Goal: Navigation & Orientation: Find specific page/section

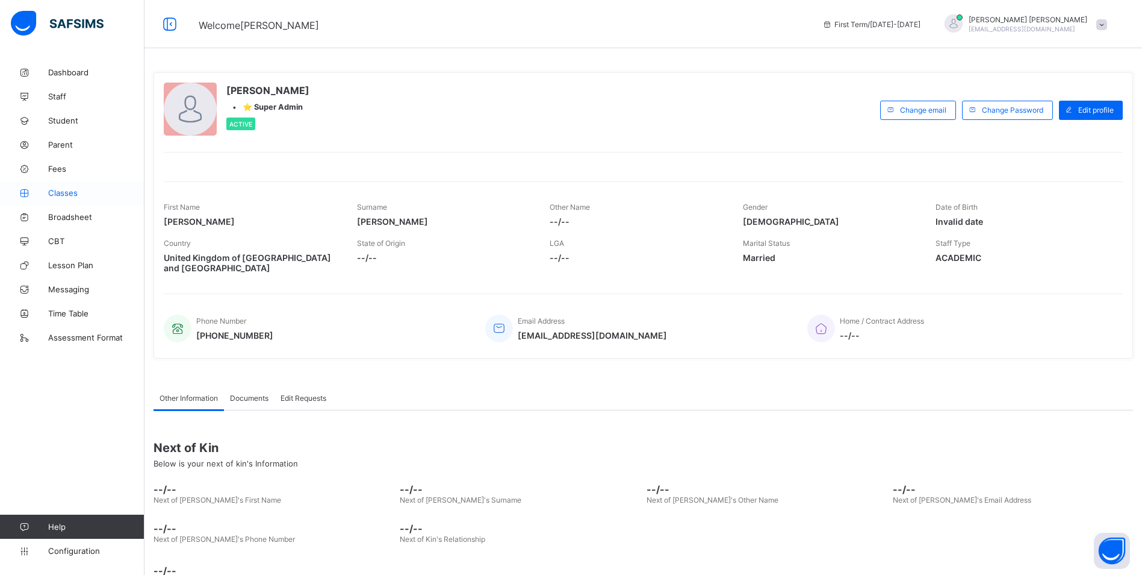
click at [69, 184] on link "Classes" at bounding box center [72, 193] width 145 height 24
